Goal: Information Seeking & Learning: Learn about a topic

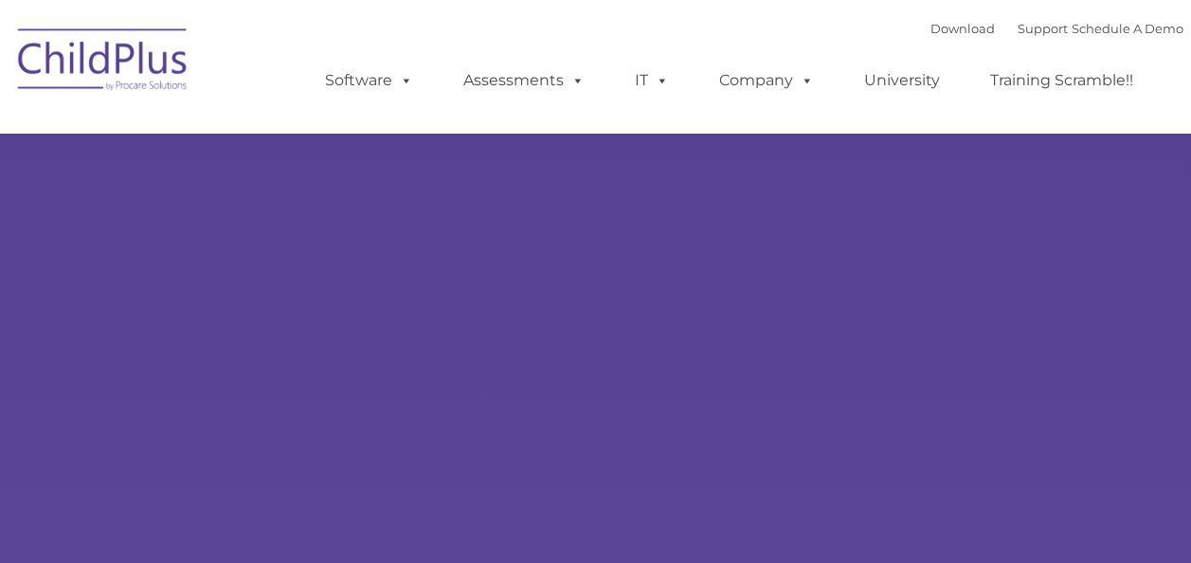
select select "MEDIUM"
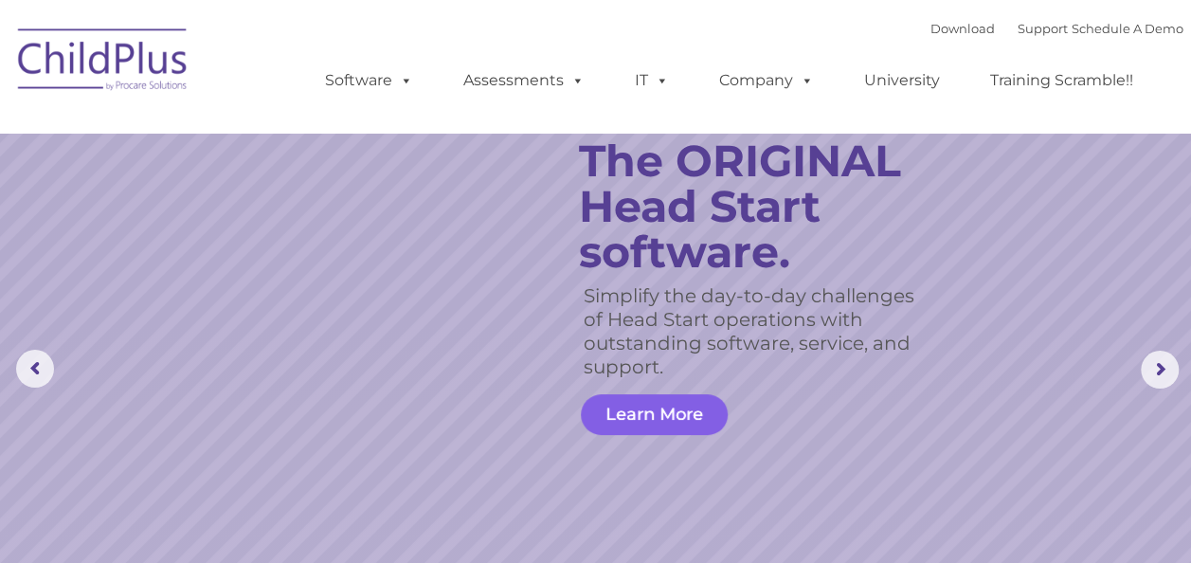
click at [693, 419] on link "Learn More" at bounding box center [654, 414] width 147 height 41
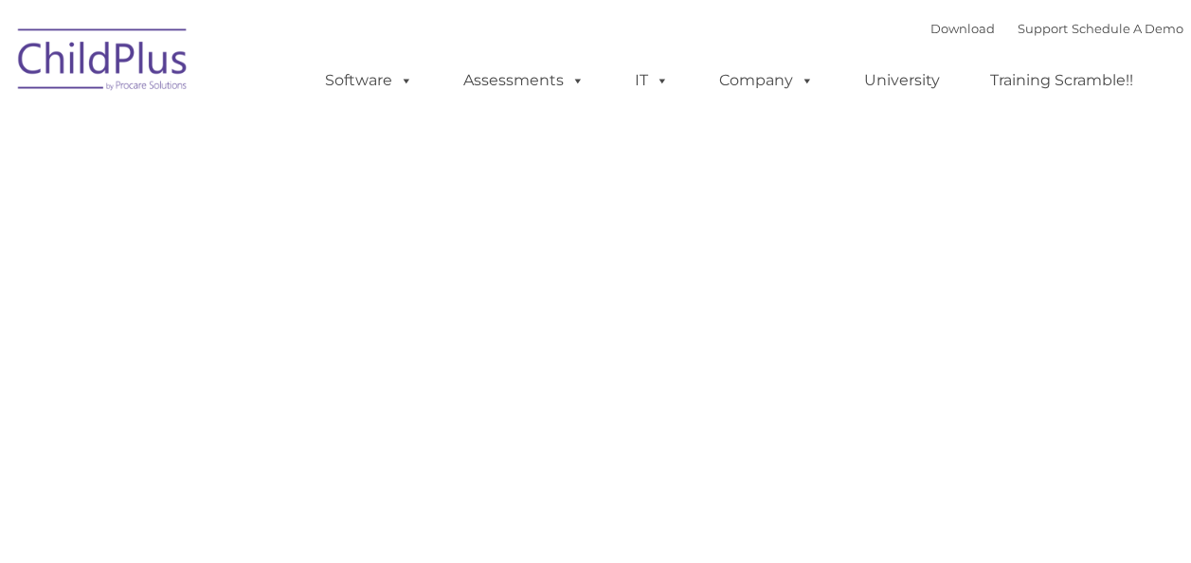
type input ""
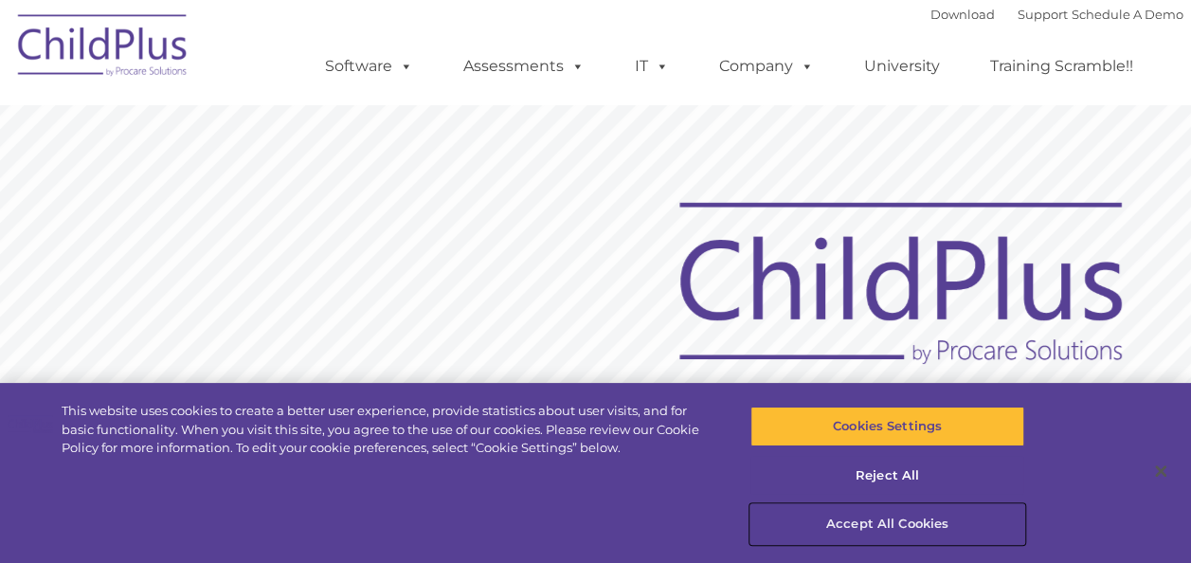
click at [890, 529] on button "Accept All Cookies" at bounding box center [887, 524] width 274 height 40
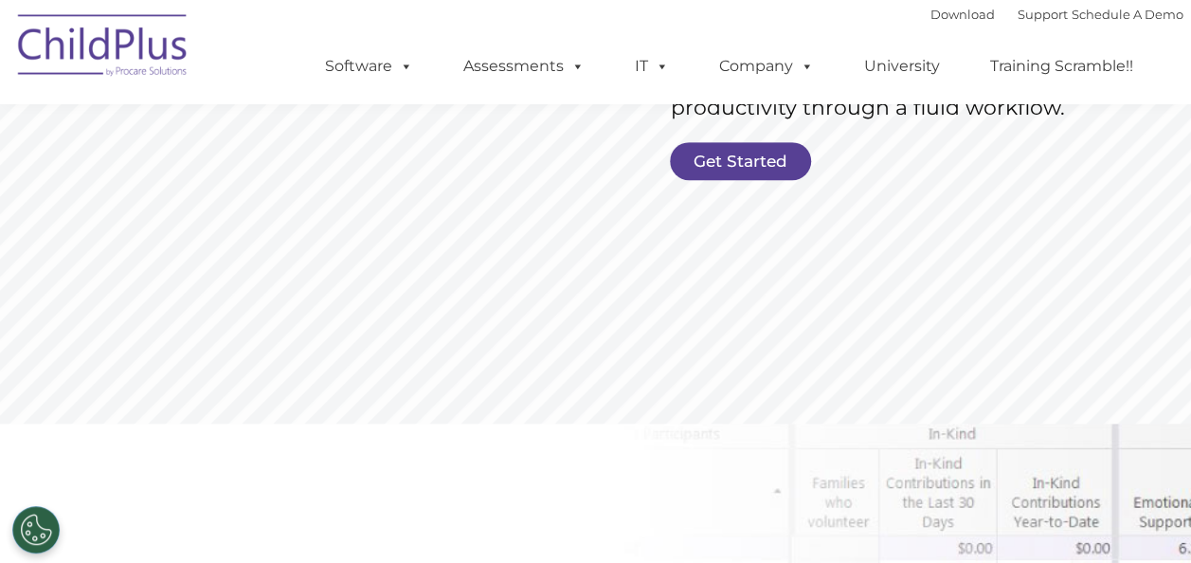
scroll to position [451, 0]
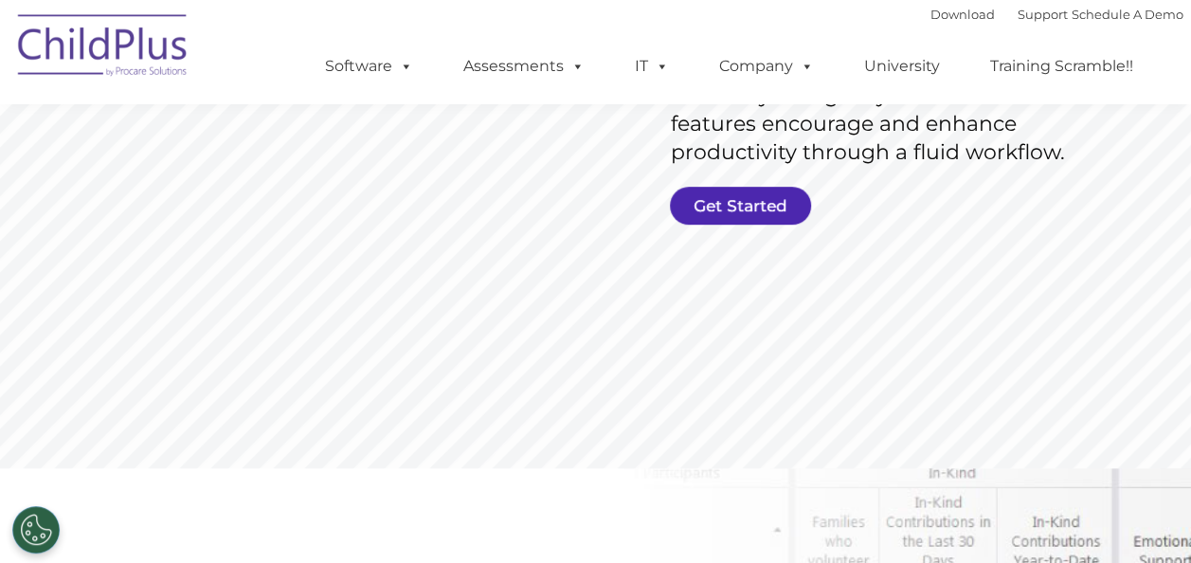
click at [728, 199] on link "Get Started" at bounding box center [740, 206] width 141 height 38
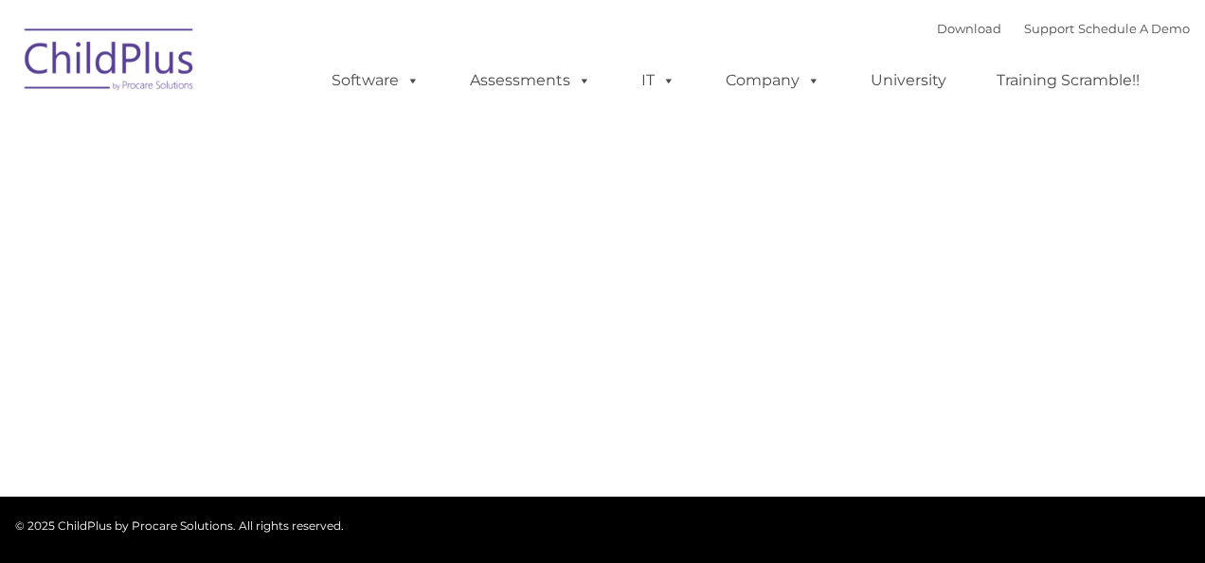
type input ""
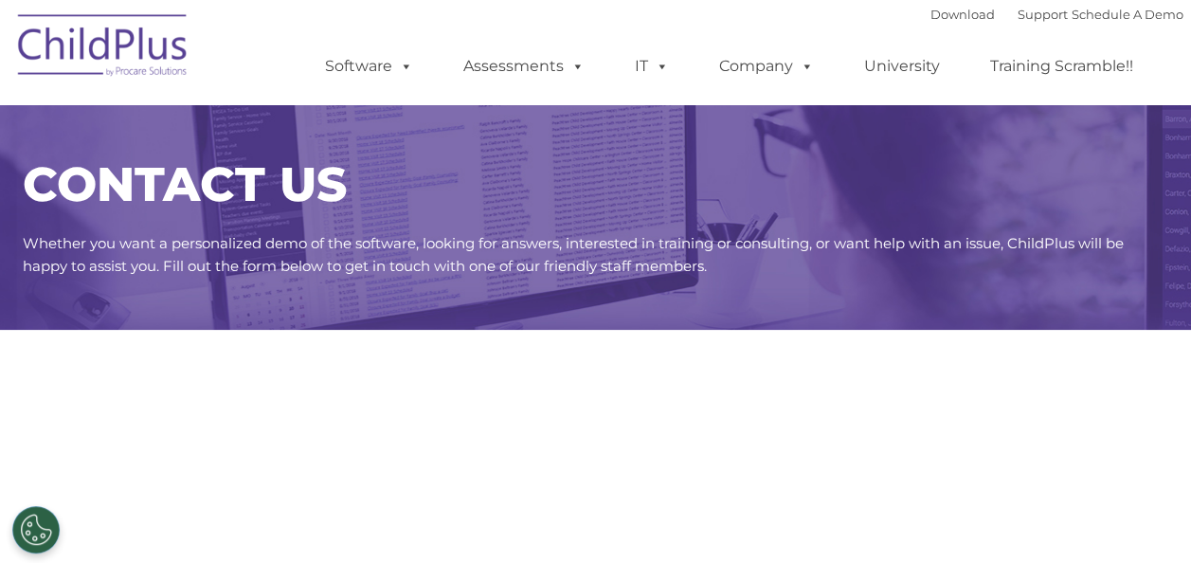
select select "MEDIUM"
